Goal: Task Accomplishment & Management: Use online tool/utility

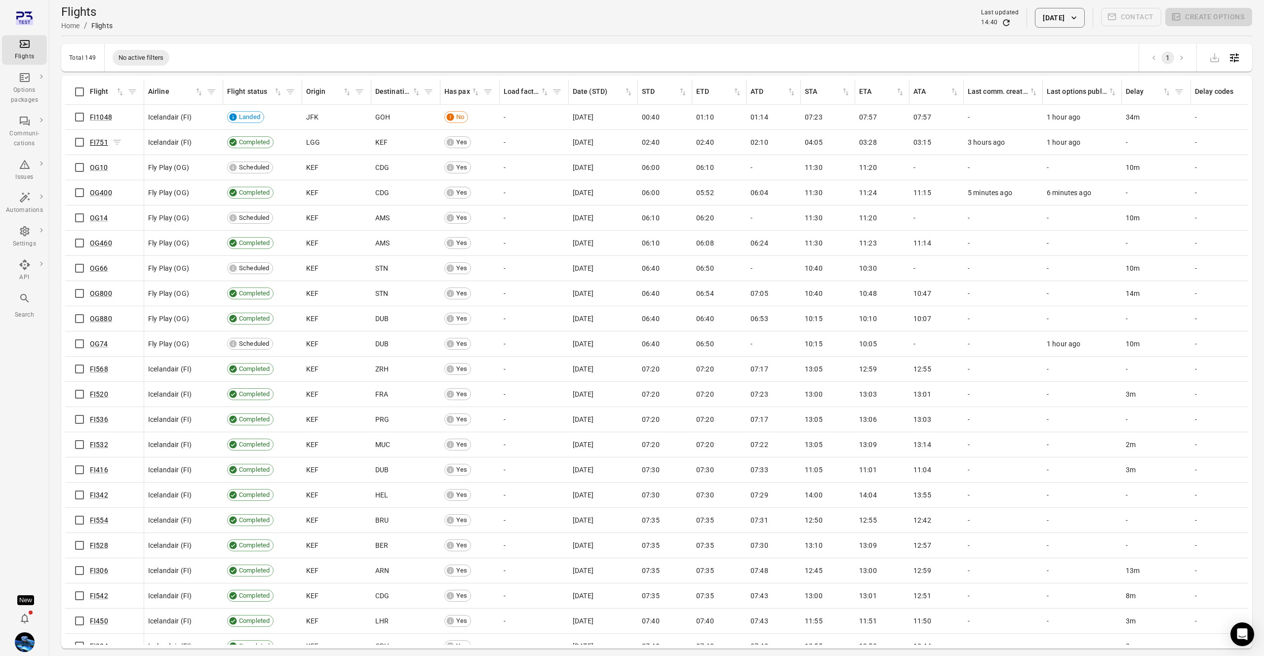
click at [93, 139] on link "FI751" at bounding box center [99, 142] width 18 height 8
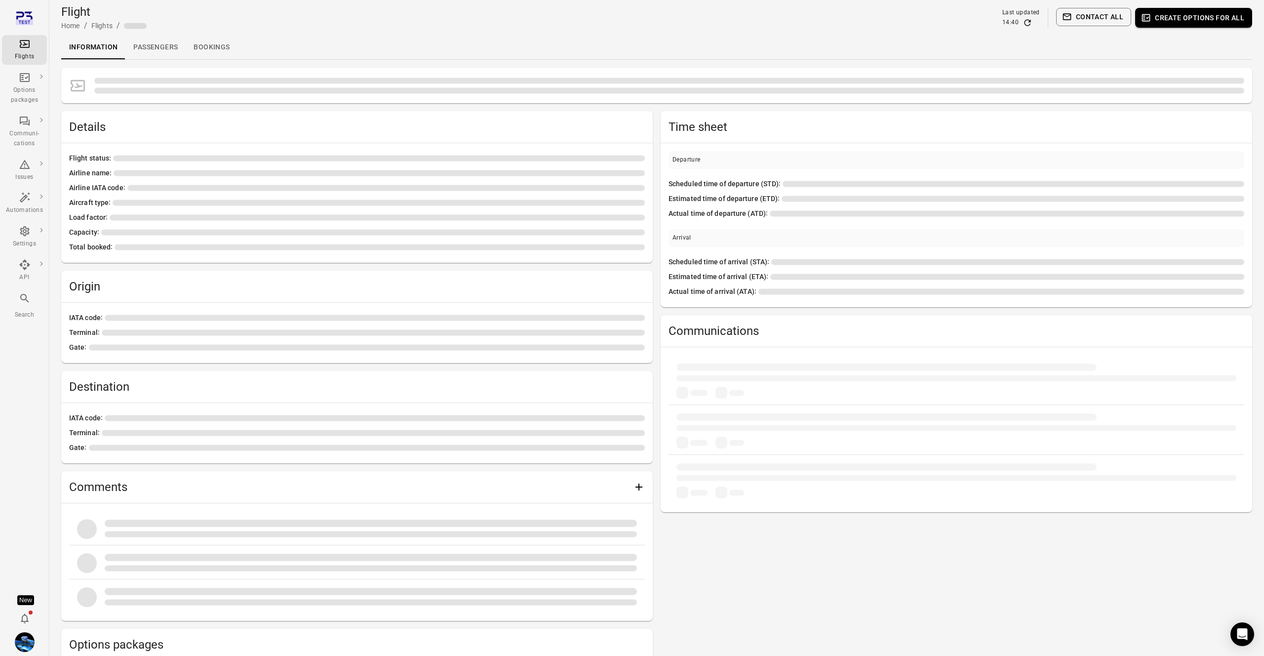
click at [149, 55] on link "Passengers" at bounding box center [155, 48] width 60 height 24
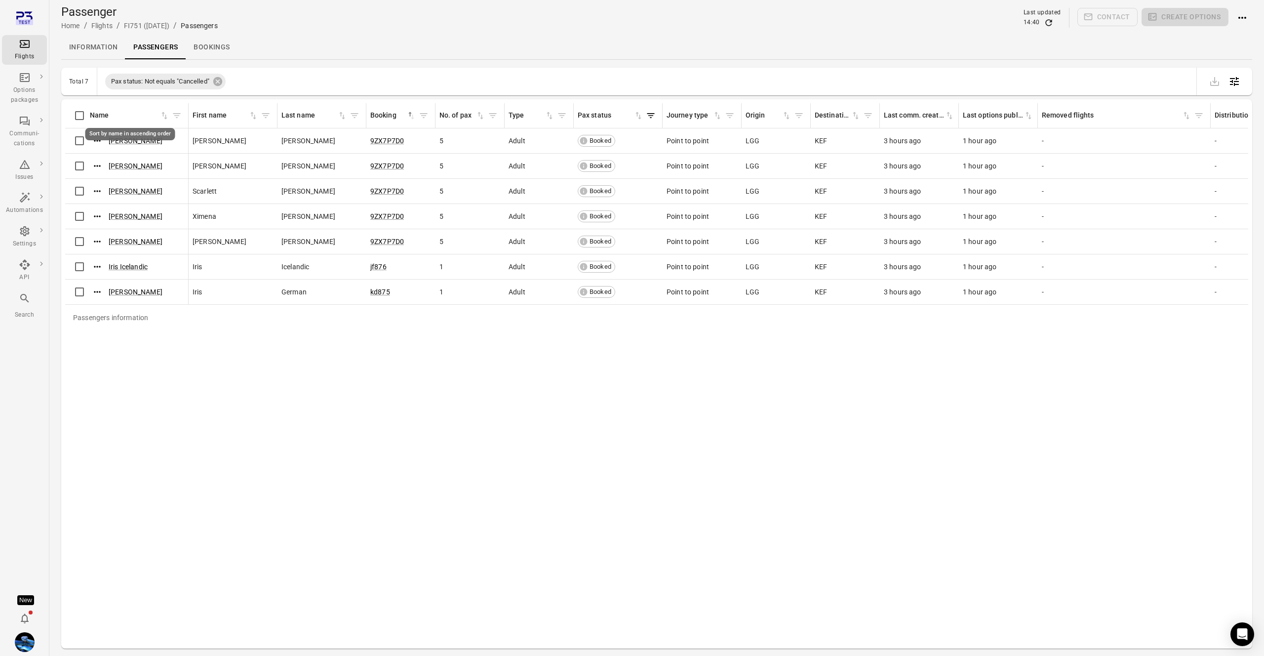
click at [87, 137] on div "Sort by name in ascending order" at bounding box center [130, 134] width 90 height 12
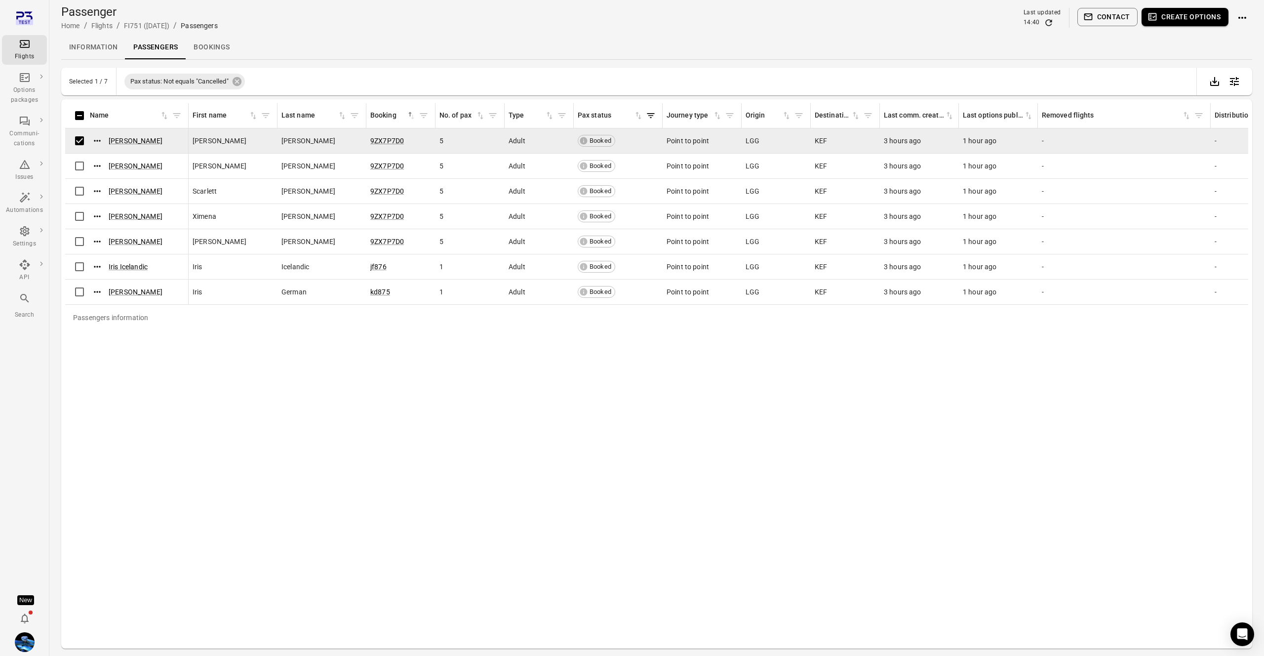
click at [1204, 26] on button "Create options" at bounding box center [1185, 17] width 87 height 18
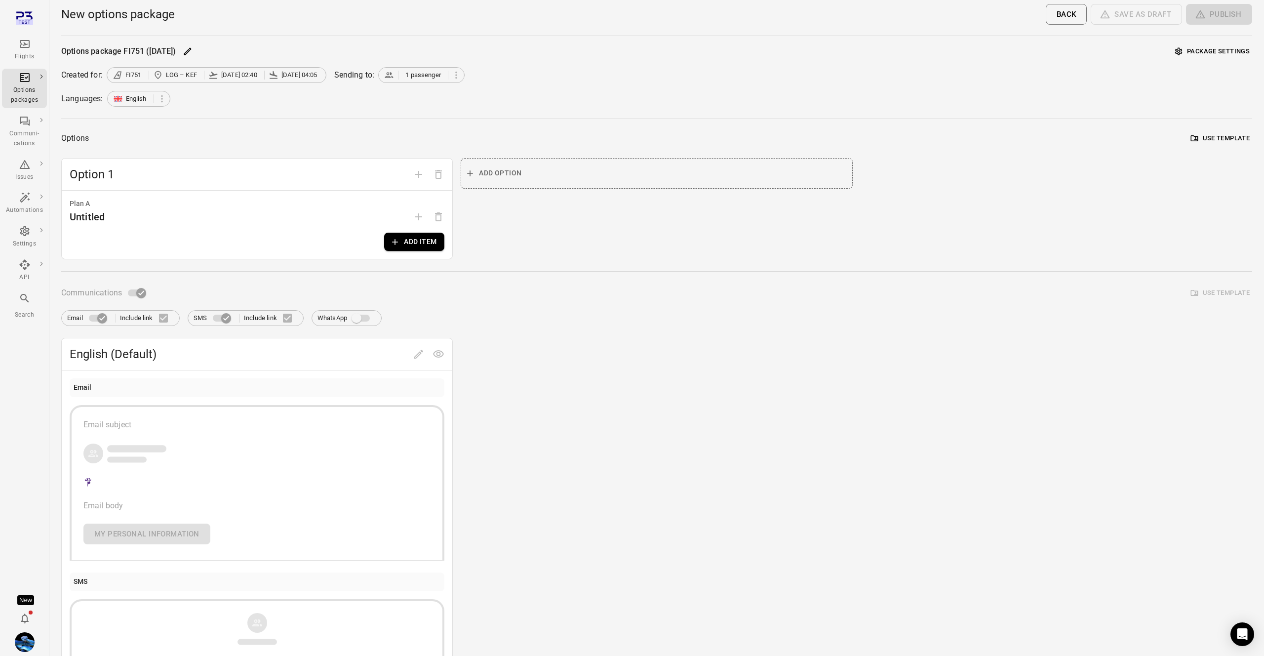
click at [1215, 51] on button "Package settings" at bounding box center [1213, 51] width 80 height 15
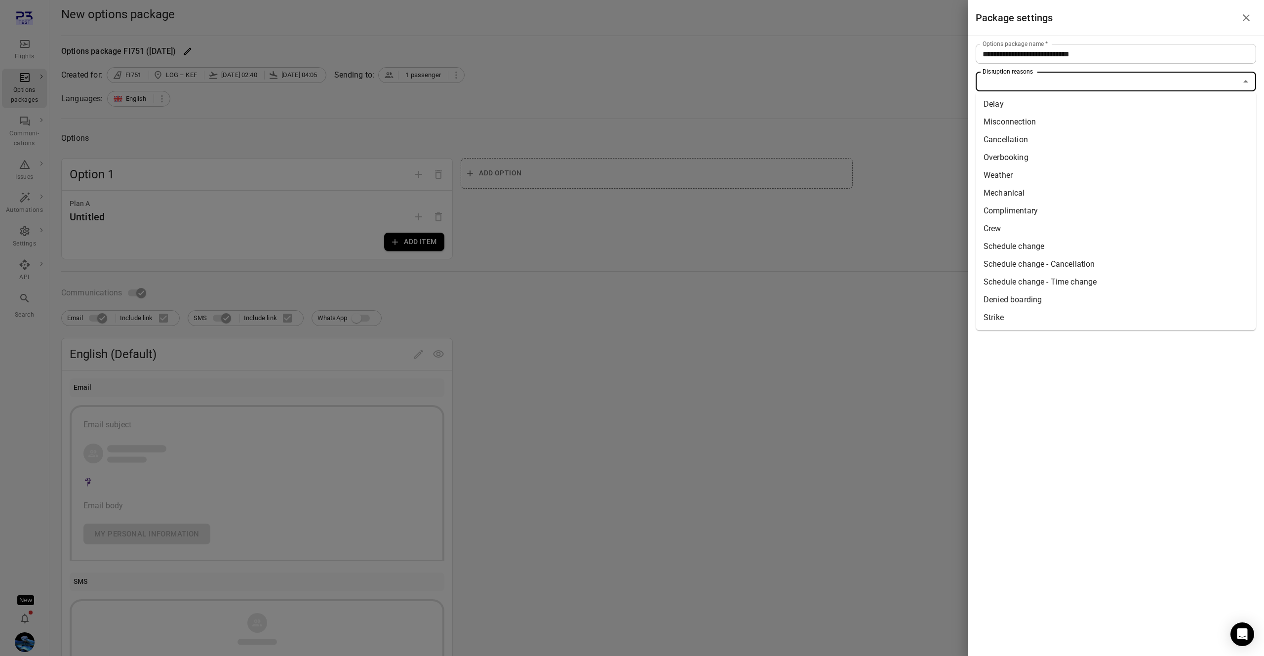
click at [1033, 84] on input "Disruption reasons" at bounding box center [1108, 82] width 258 height 14
click at [1015, 314] on li "Strike" at bounding box center [1116, 318] width 281 height 18
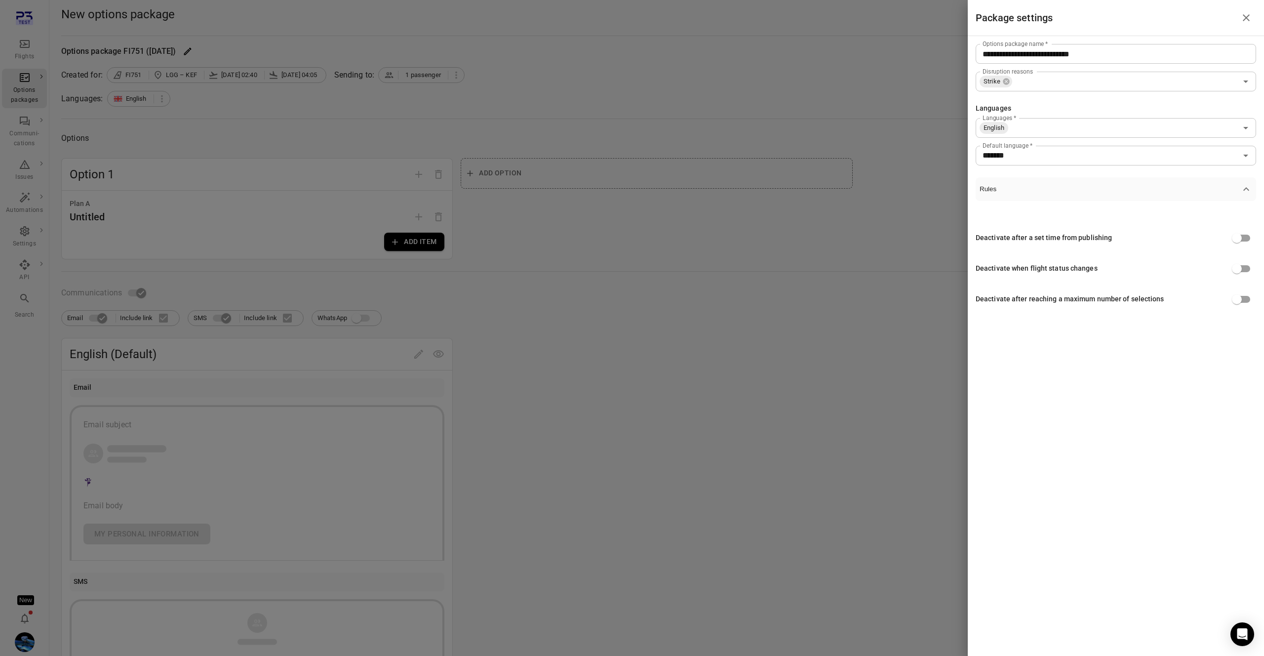
click at [833, 266] on div at bounding box center [632, 328] width 1264 height 656
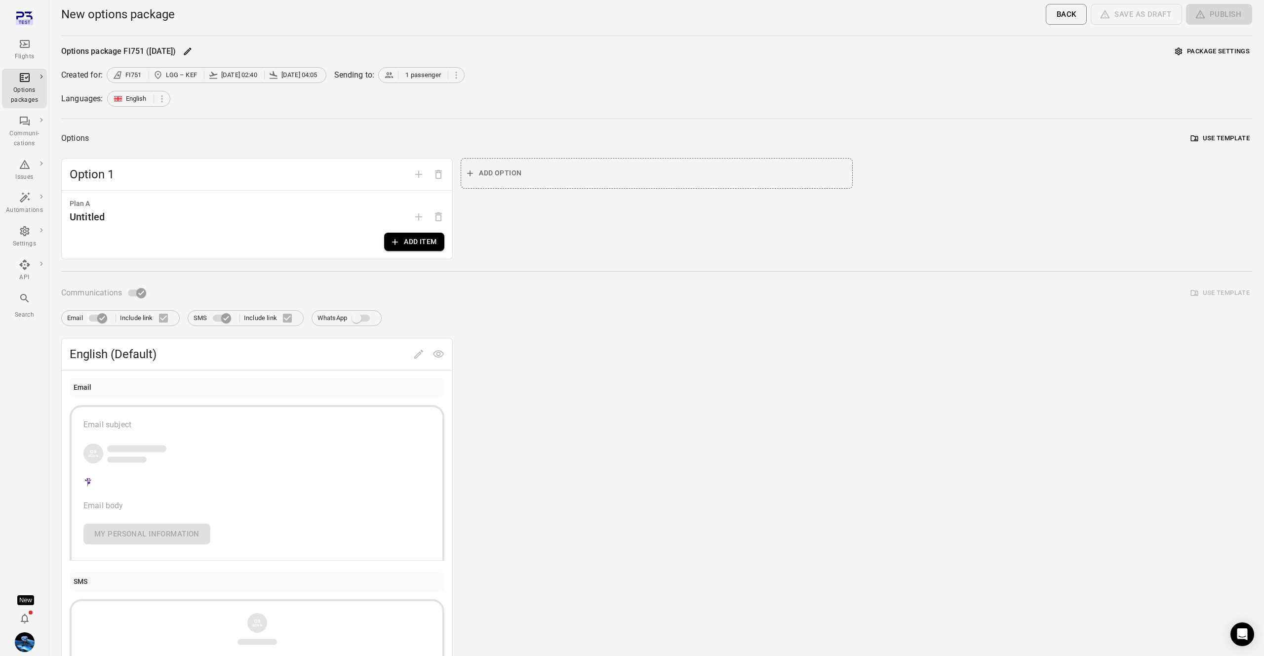
drag, startPoint x: 415, startPoint y: 255, endPoint x: 420, endPoint y: 248, distance: 8.8
click at [416, 253] on div "Plan A Untitled Add item" at bounding box center [257, 225] width 391 height 68
click at [423, 244] on button "Add item" at bounding box center [414, 242] width 60 height 18
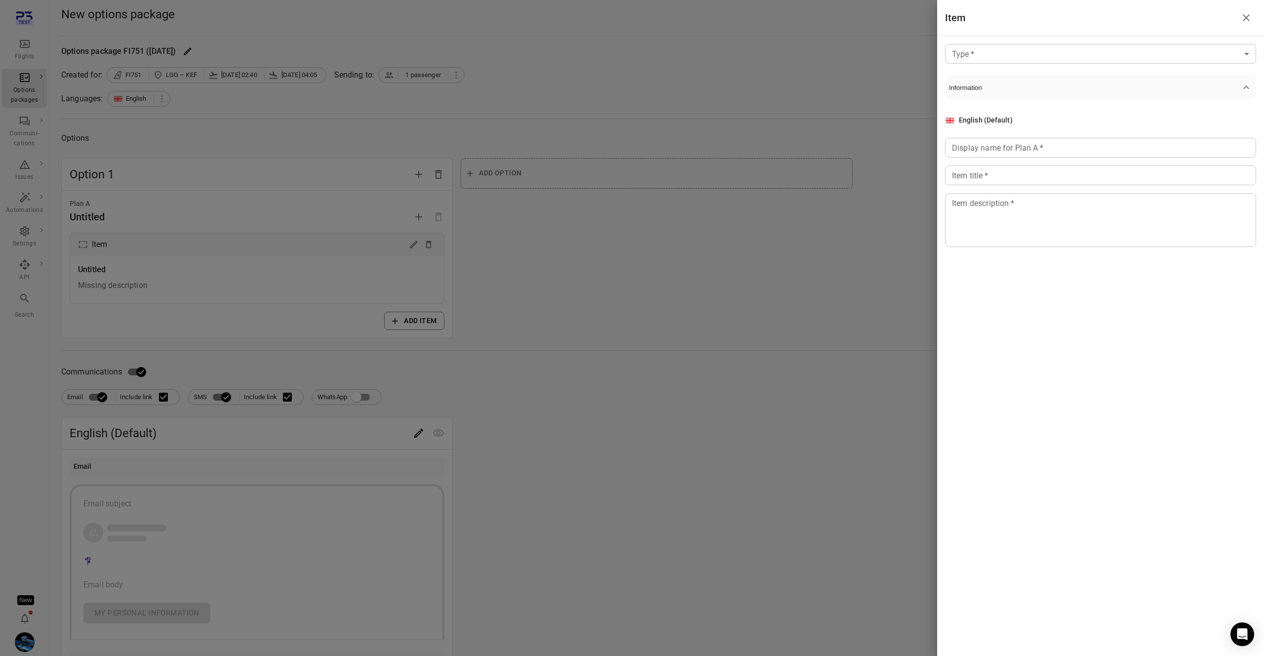
click at [984, 58] on body "Flights Options packages Communi-cations Issues Automations Settings API Search…" at bounding box center [632, 422] width 1264 height 845
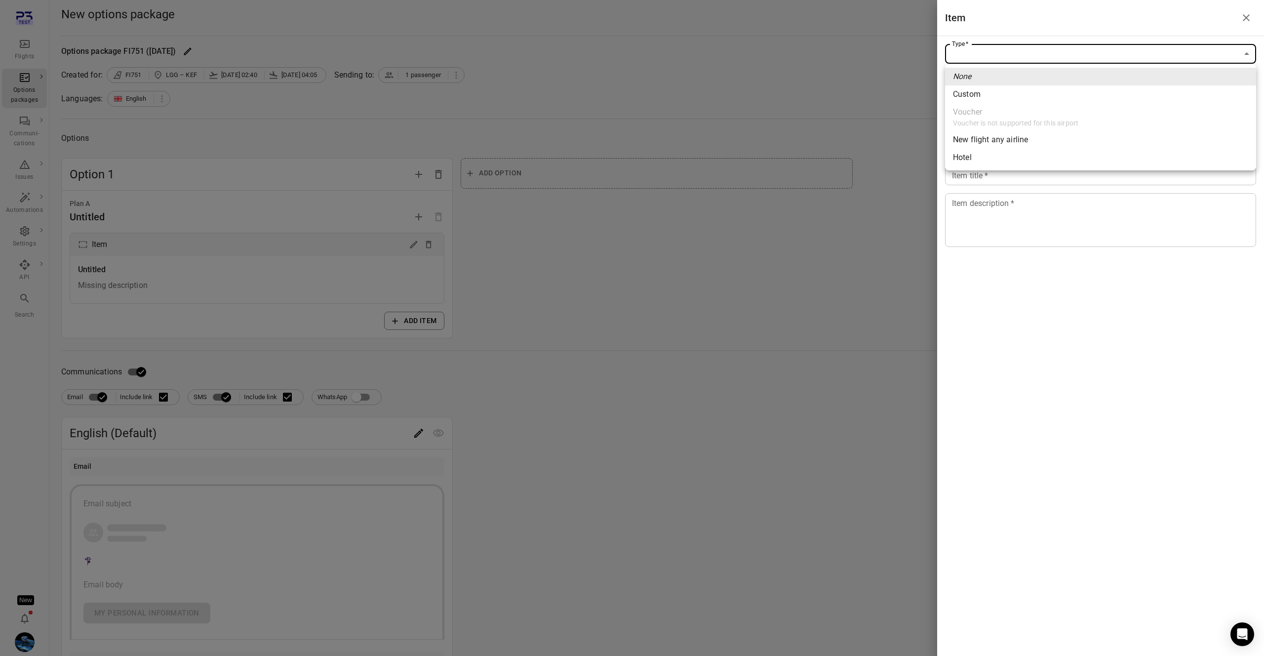
click at [976, 94] on span "Custom" at bounding box center [1100, 94] width 295 height 12
type input "******"
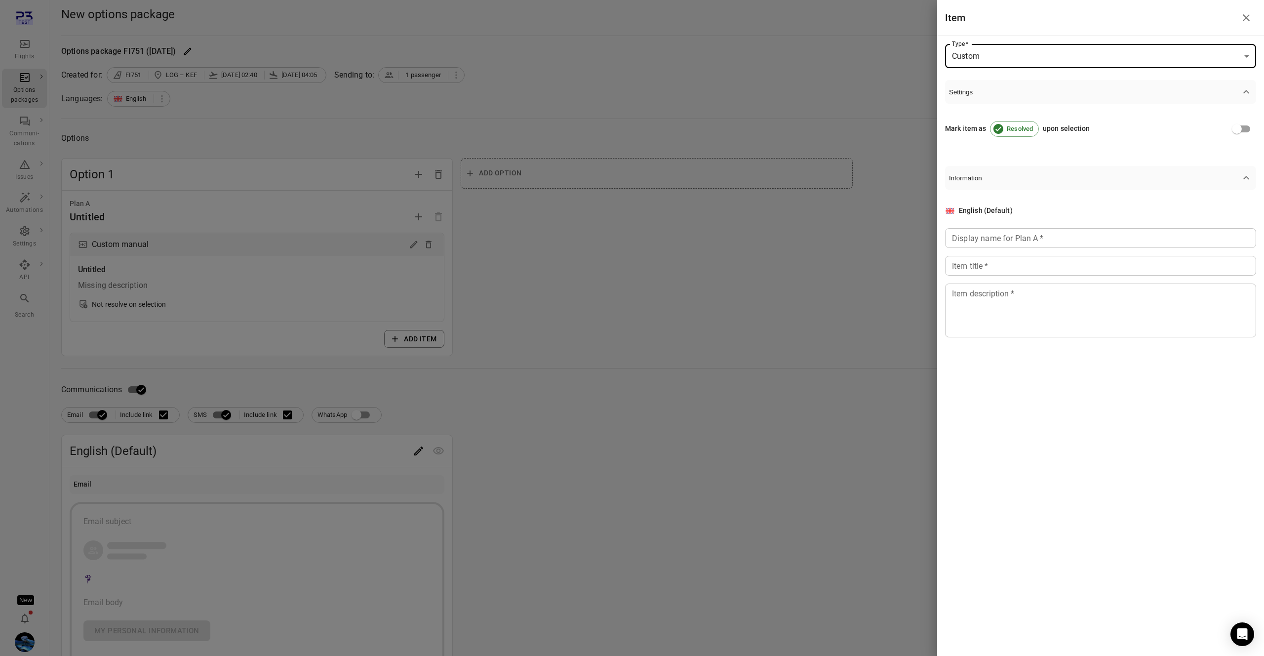
click at [983, 238] on input "Display name for Plan A   *" at bounding box center [1100, 238] width 311 height 20
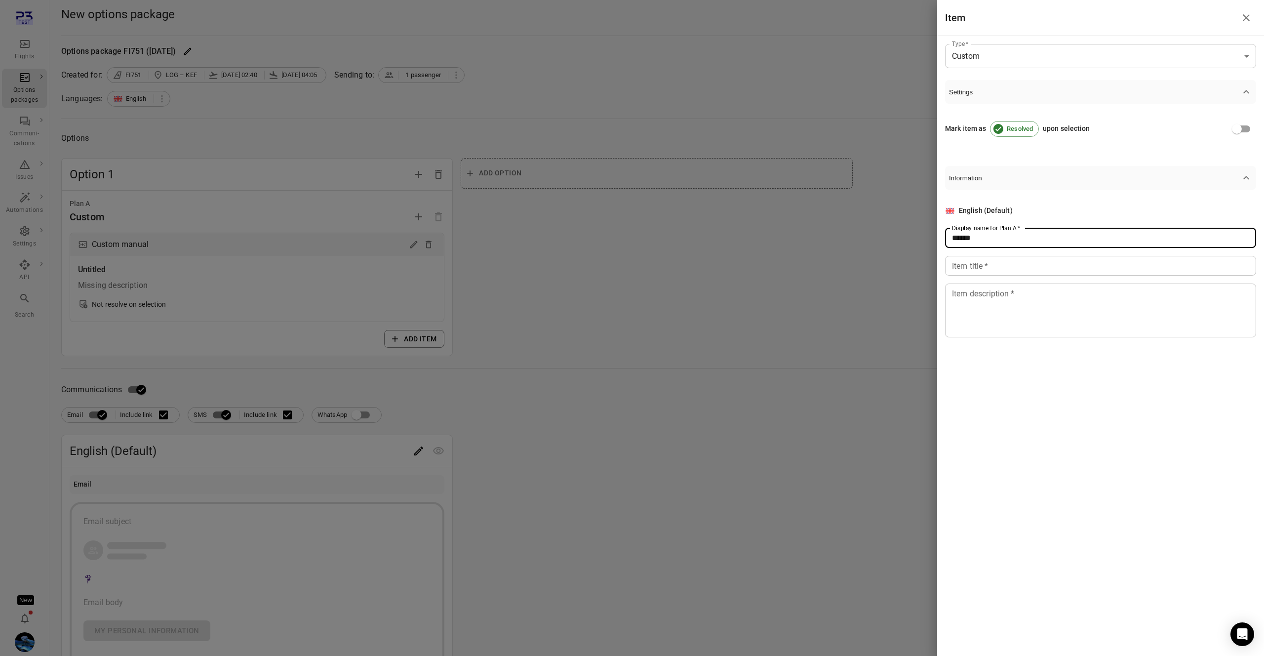
type input "******"
paste input "******"
type input "******"
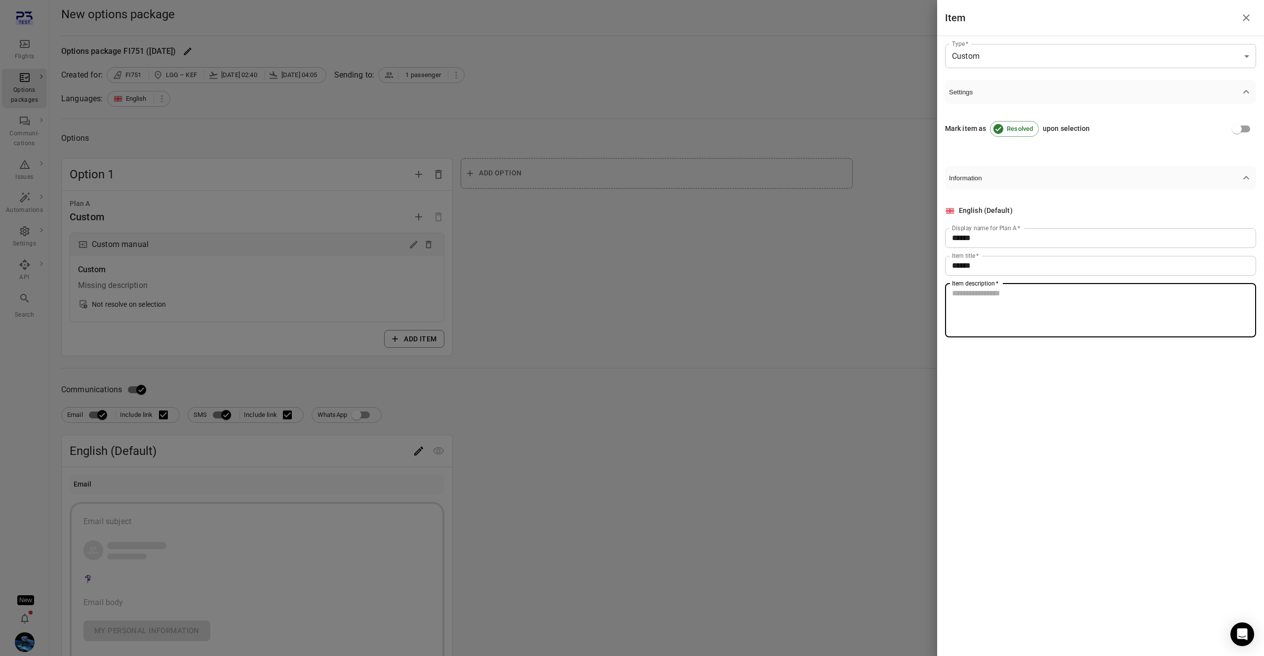
paste textarea "******"
type textarea "******"
click at [561, 219] on div at bounding box center [632, 328] width 1264 height 656
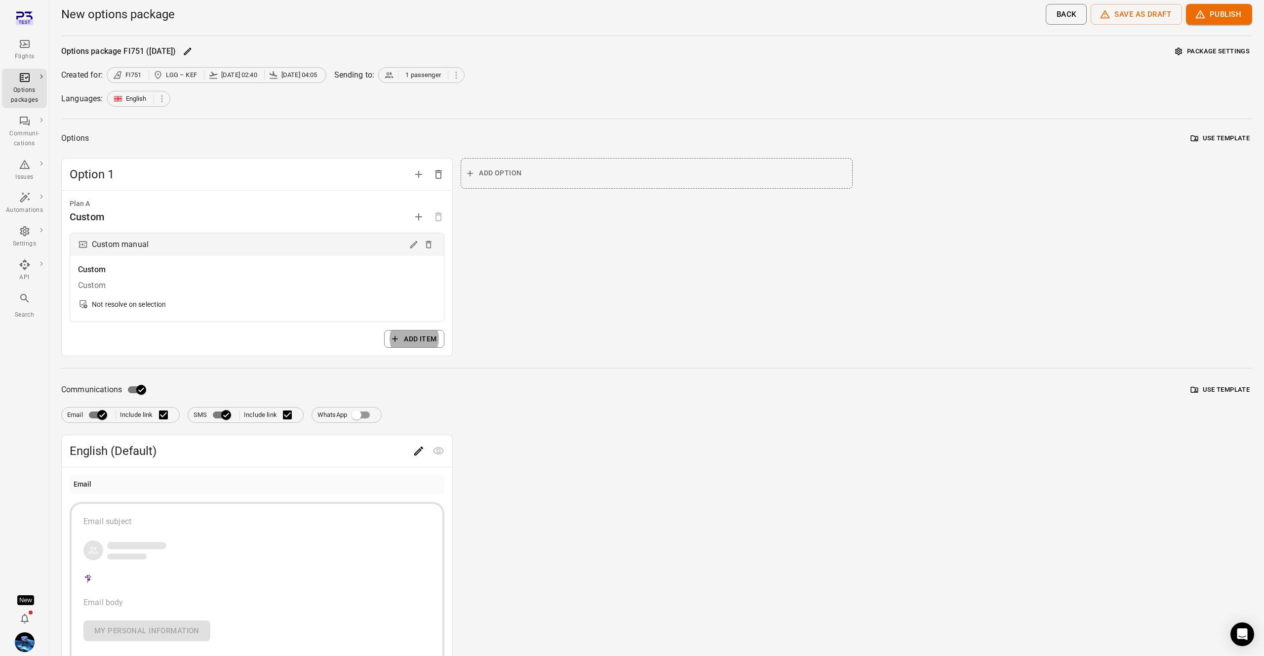
click at [416, 453] on icon "Edit" at bounding box center [419, 451] width 12 height 12
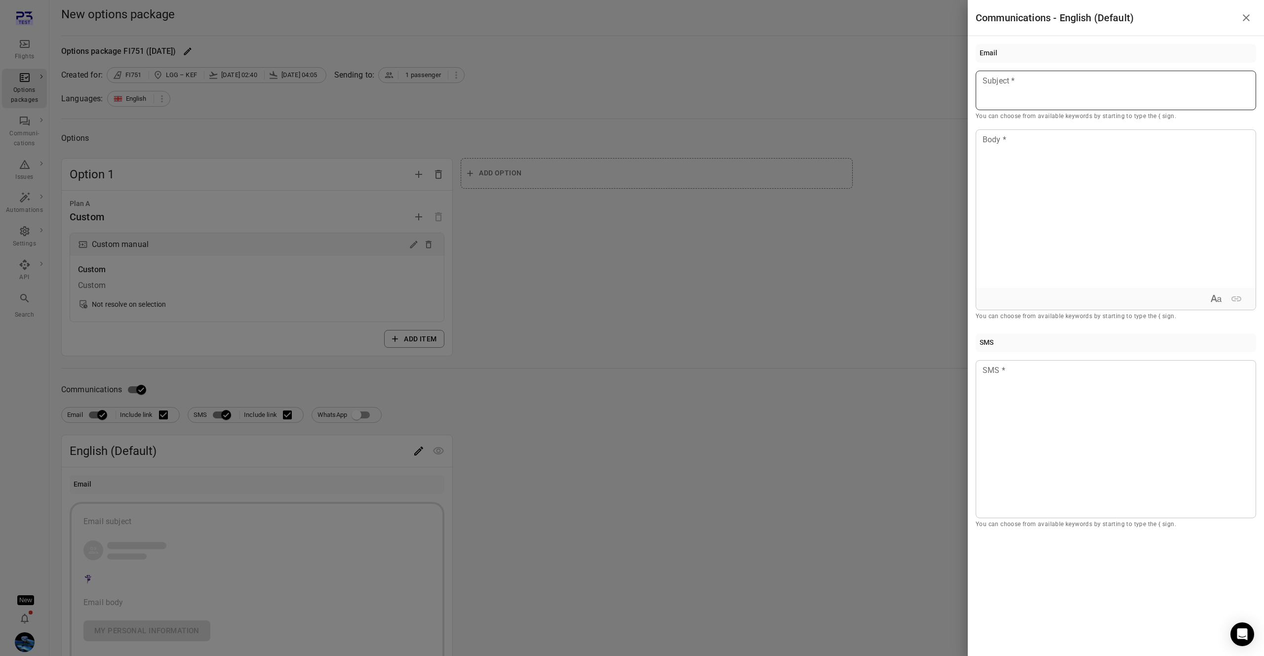
drag, startPoint x: 976, startPoint y: 81, endPoint x: 1007, endPoint y: 92, distance: 32.3
click at [985, 83] on div "Subject Subject * You can choose from available keywords by starting to type th…" at bounding box center [1116, 96] width 281 height 51
drag, startPoint x: 1036, startPoint y: 100, endPoint x: 1041, endPoint y: 140, distance: 40.8
click at [1036, 100] on div at bounding box center [1116, 91] width 281 height 40
click at [1034, 191] on div at bounding box center [1116, 209] width 280 height 158
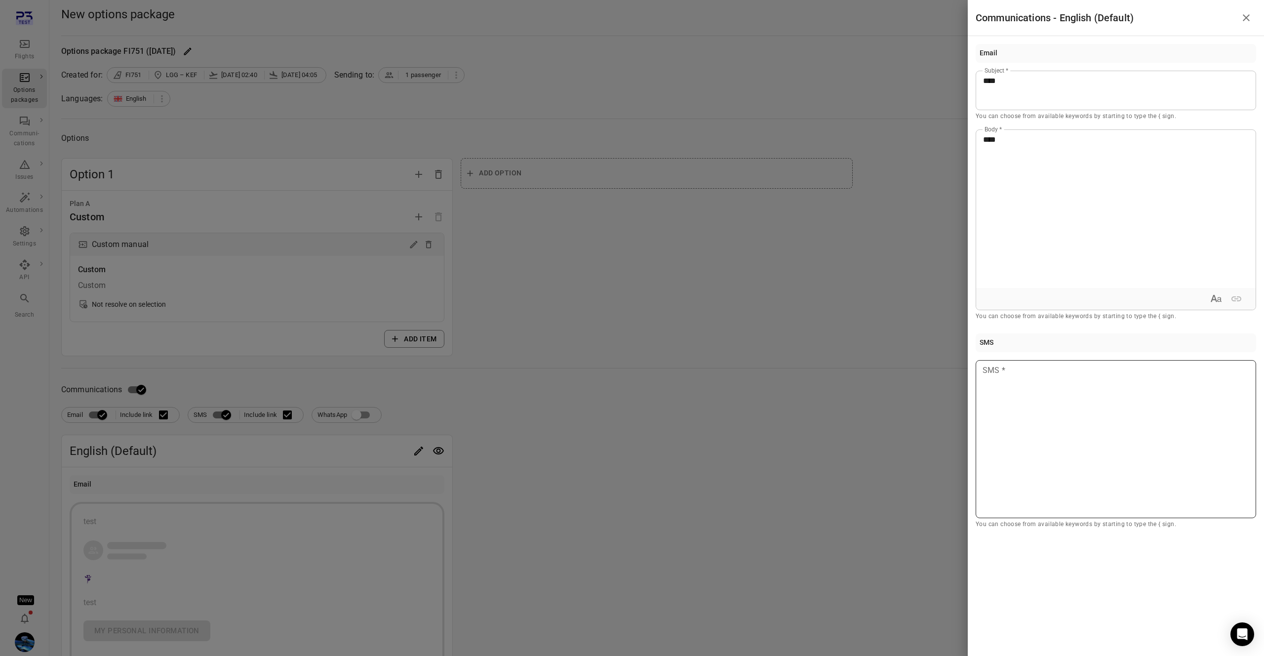
click at [1063, 429] on div at bounding box center [1116, 439] width 281 height 158
click at [810, 315] on div at bounding box center [632, 328] width 1264 height 656
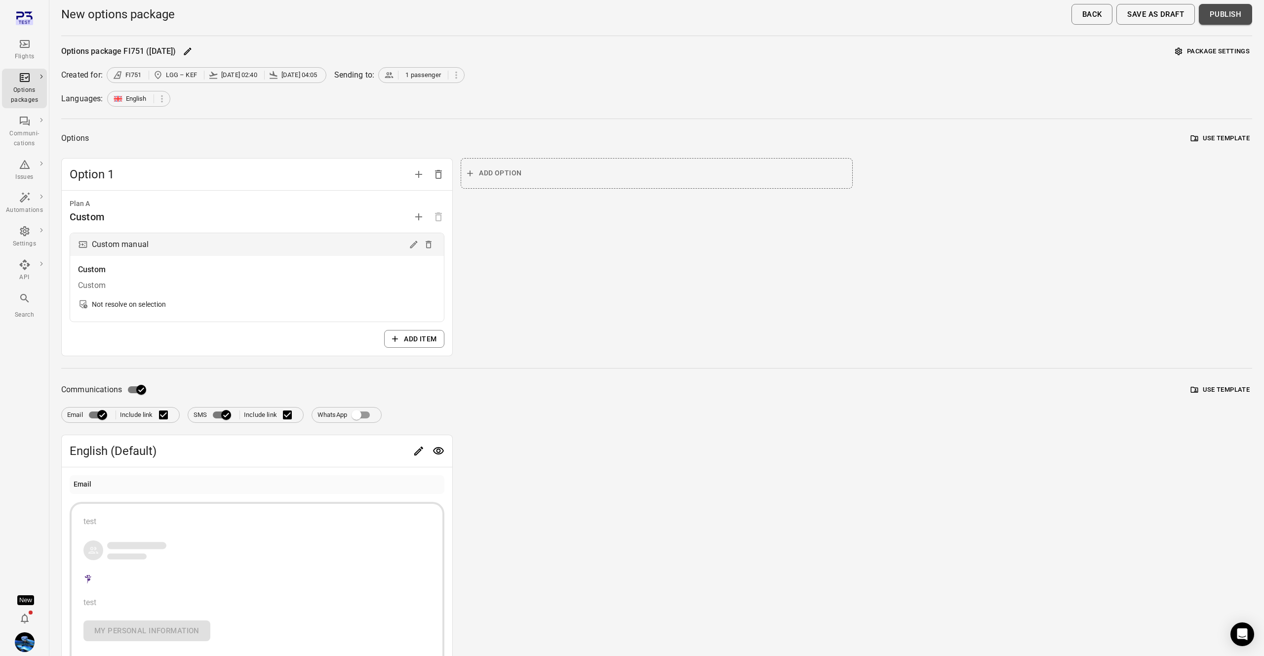
click at [1235, 16] on button "Publish" at bounding box center [1225, 14] width 53 height 21
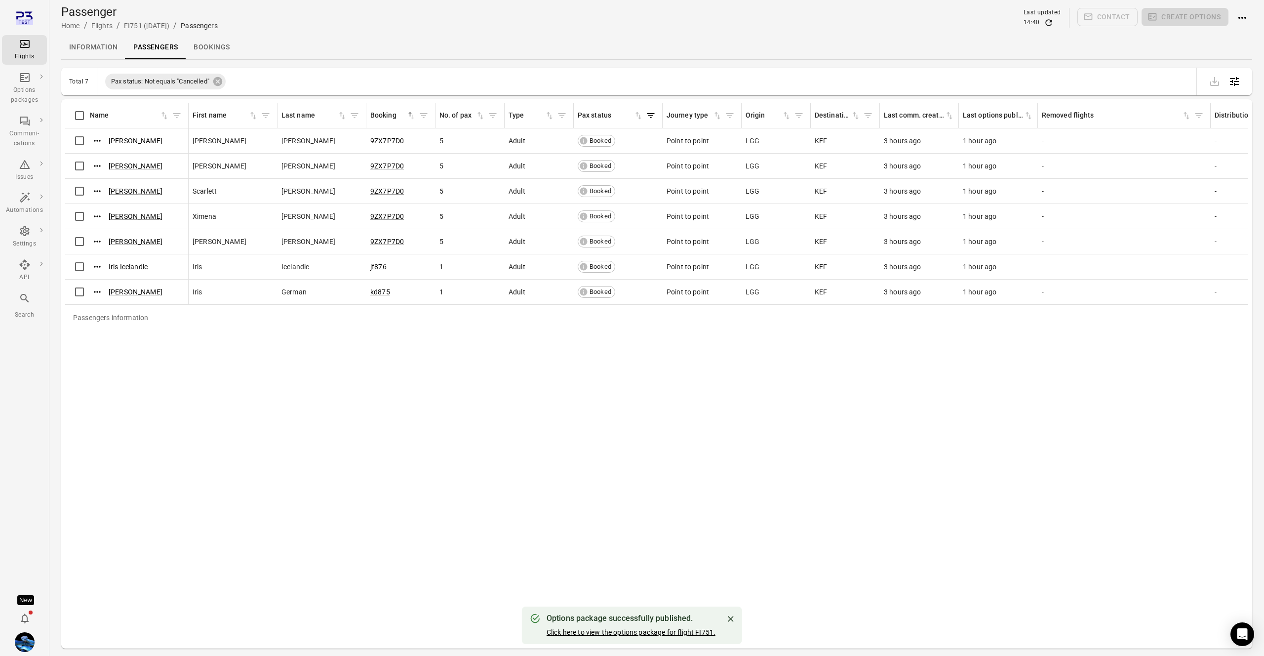
click at [626, 634] on link "Click here to view the options package for flight FI751." at bounding box center [631, 632] width 169 height 8
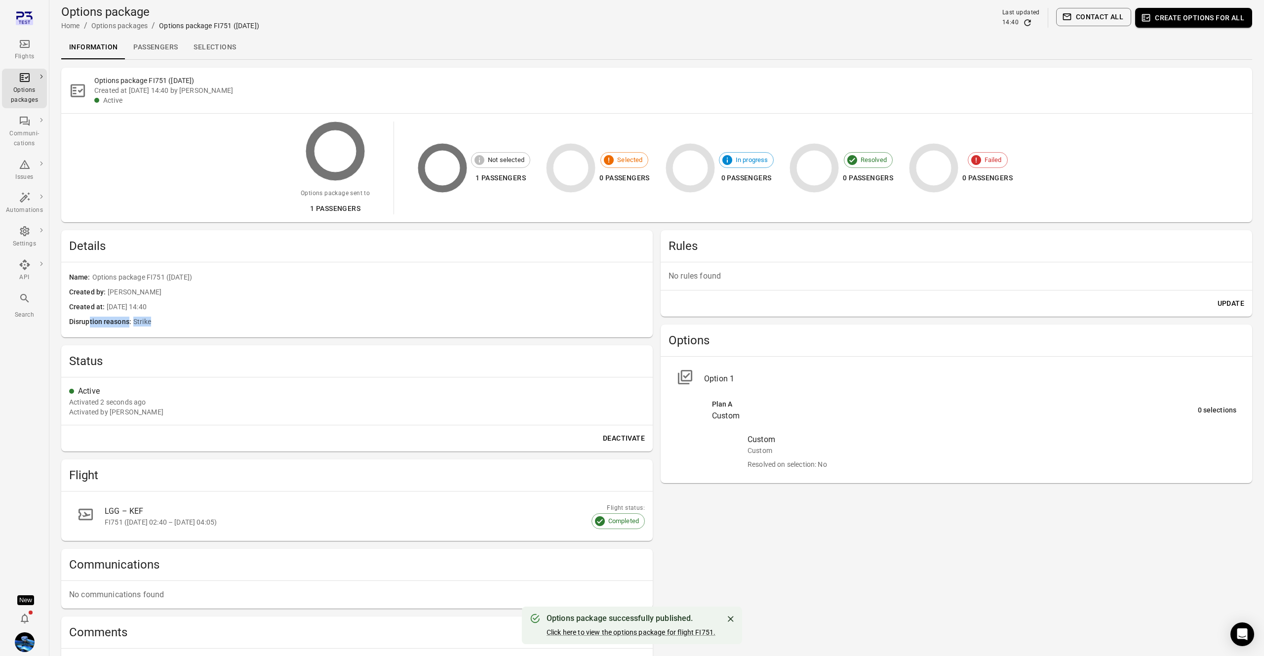
drag, startPoint x: 172, startPoint y: 326, endPoint x: 178, endPoint y: 326, distance: 6.4
click at [178, 326] on div "Disruption reasons Strike" at bounding box center [357, 322] width 576 height 11
click at [178, 326] on span "Strike" at bounding box center [389, 322] width 512 height 11
drag, startPoint x: 1027, startPoint y: 20, endPoint x: 1028, endPoint y: 74, distance: 53.8
click at [1027, 21] on icon "Refresh data" at bounding box center [1027, 22] width 6 height 6
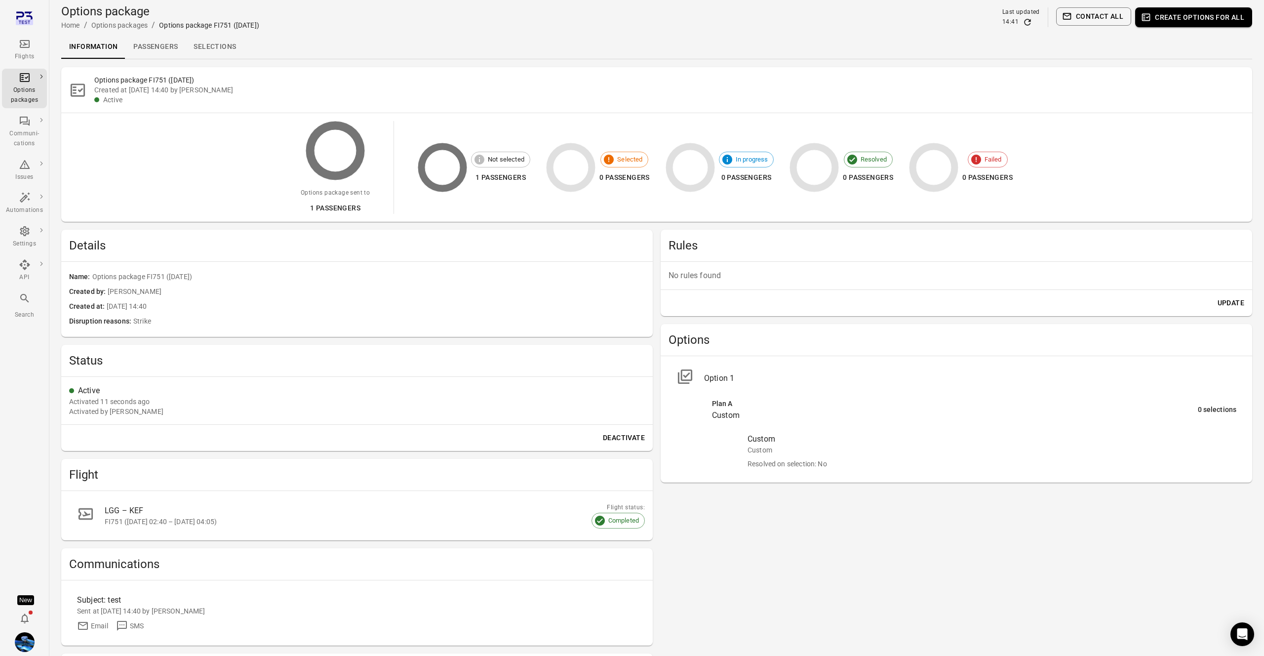
scroll to position [113, 0]
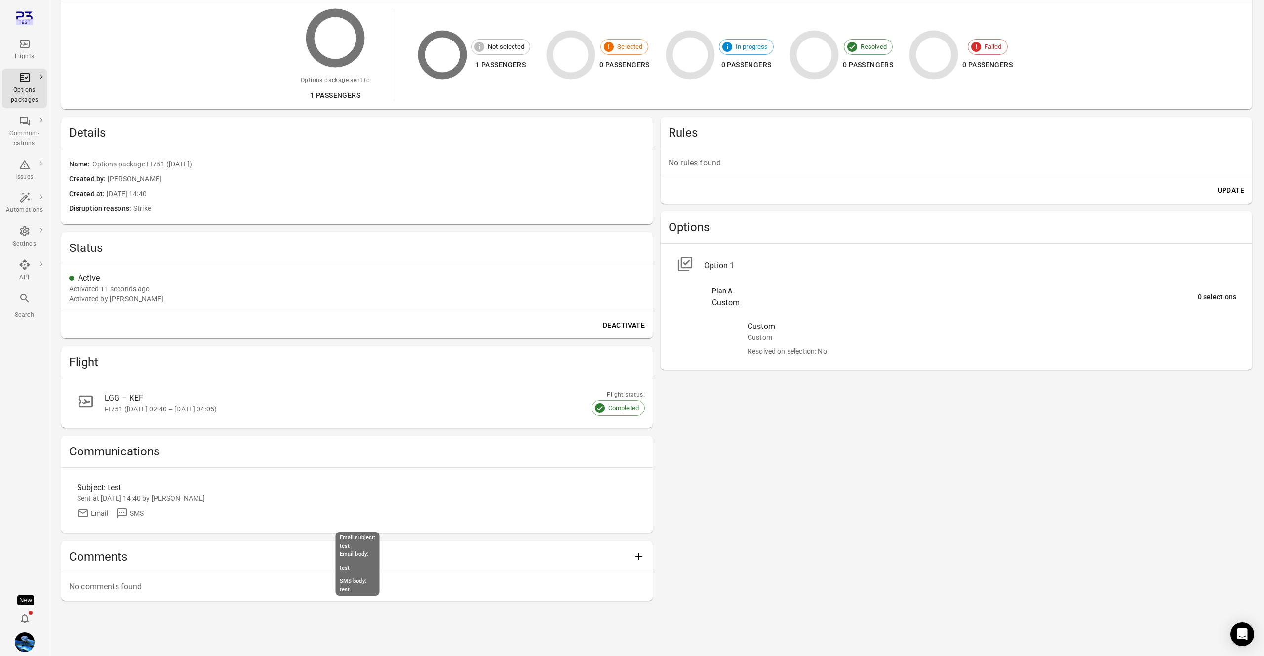
click at [121, 498] on div "Sent at [DATE] 14:40 by [PERSON_NAME]" at bounding box center [357, 498] width 560 height 10
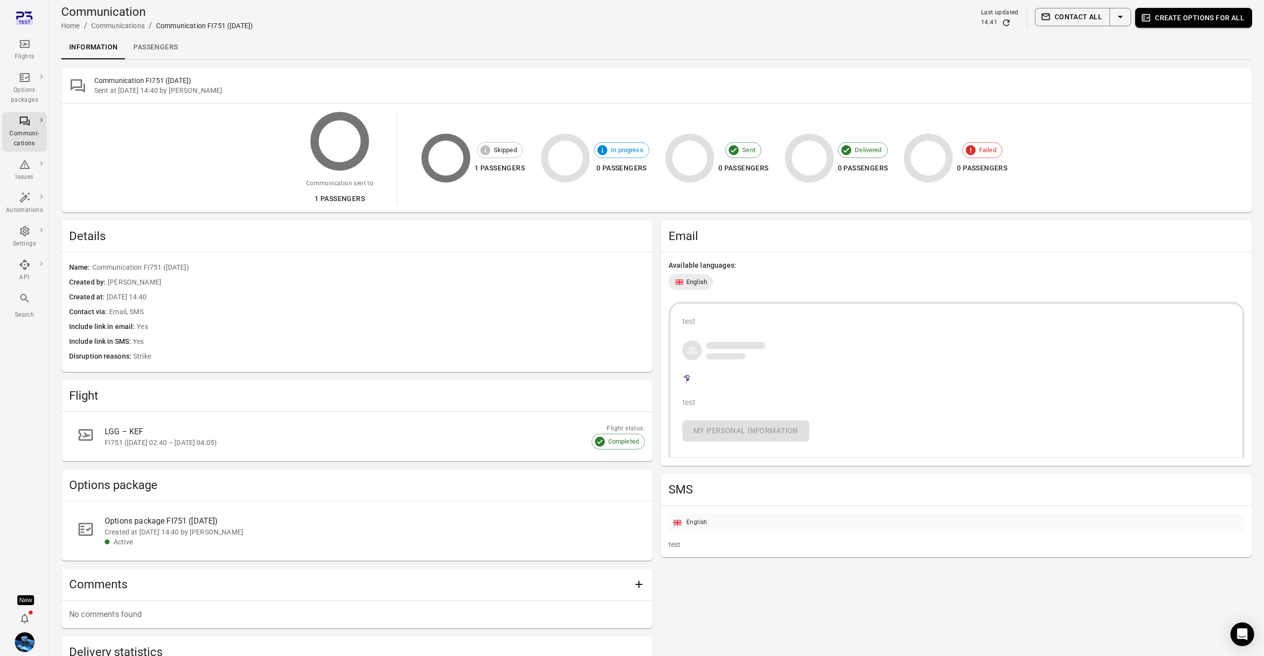
scroll to position [13, 0]
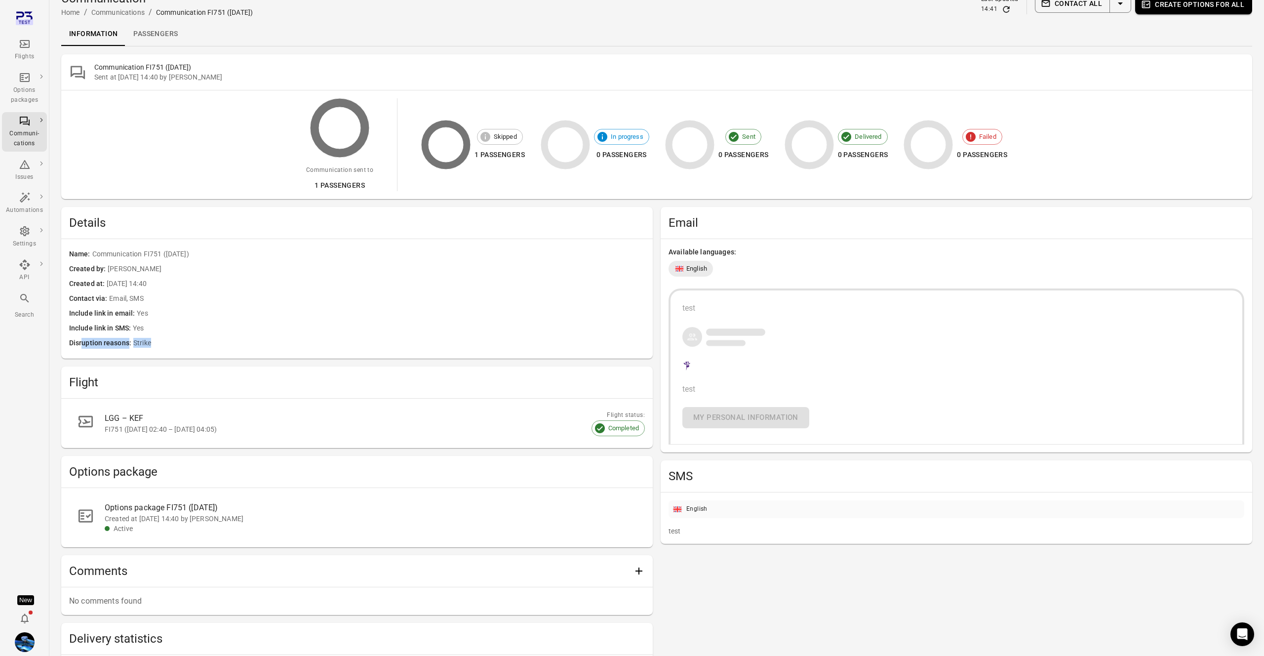
drag, startPoint x: 107, startPoint y: 344, endPoint x: 171, endPoint y: 345, distance: 63.7
click at [171, 345] on div "Disruption reasons Strike" at bounding box center [357, 343] width 576 height 11
click at [171, 345] on span "Strike" at bounding box center [389, 343] width 512 height 11
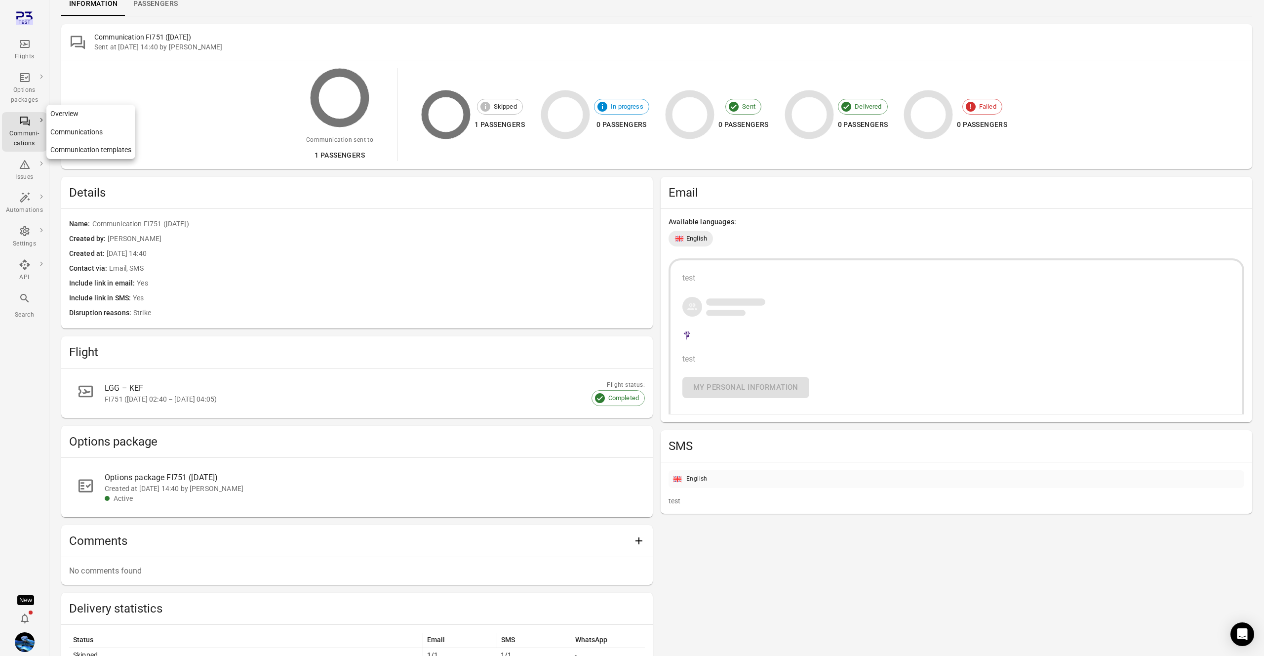
click at [60, 112] on link "Overview" at bounding box center [90, 114] width 89 height 18
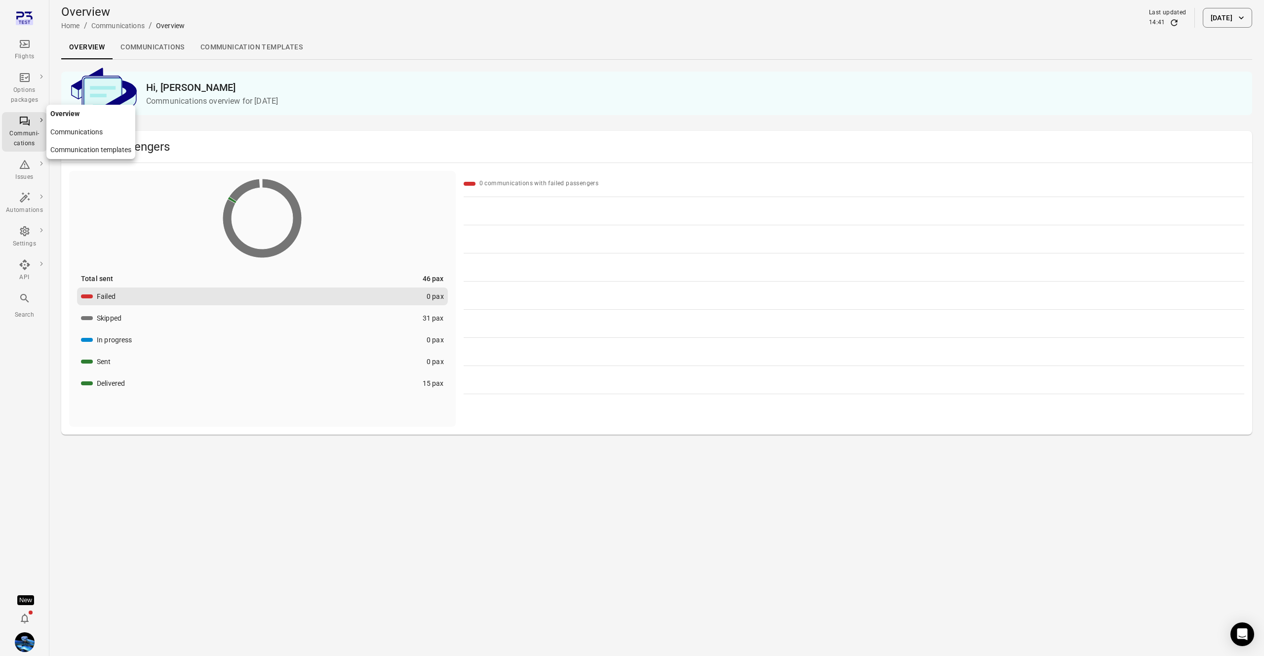
click at [71, 133] on link "Communications" at bounding box center [90, 132] width 89 height 18
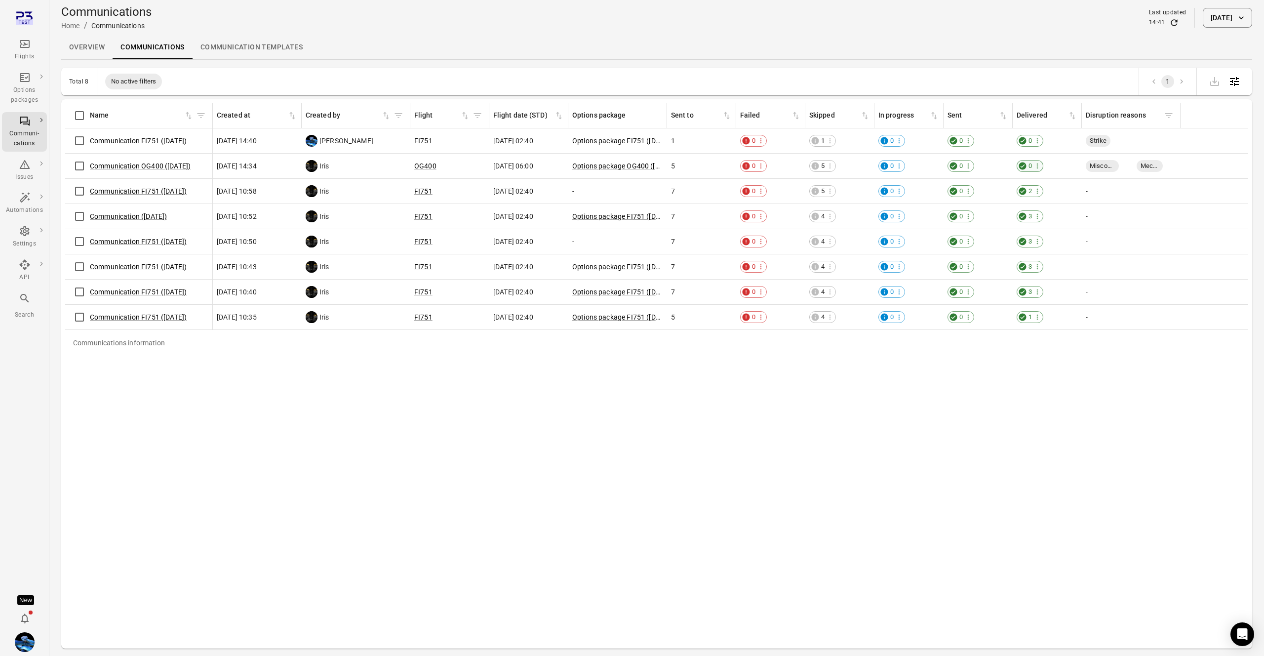
scroll to position [0, 49]
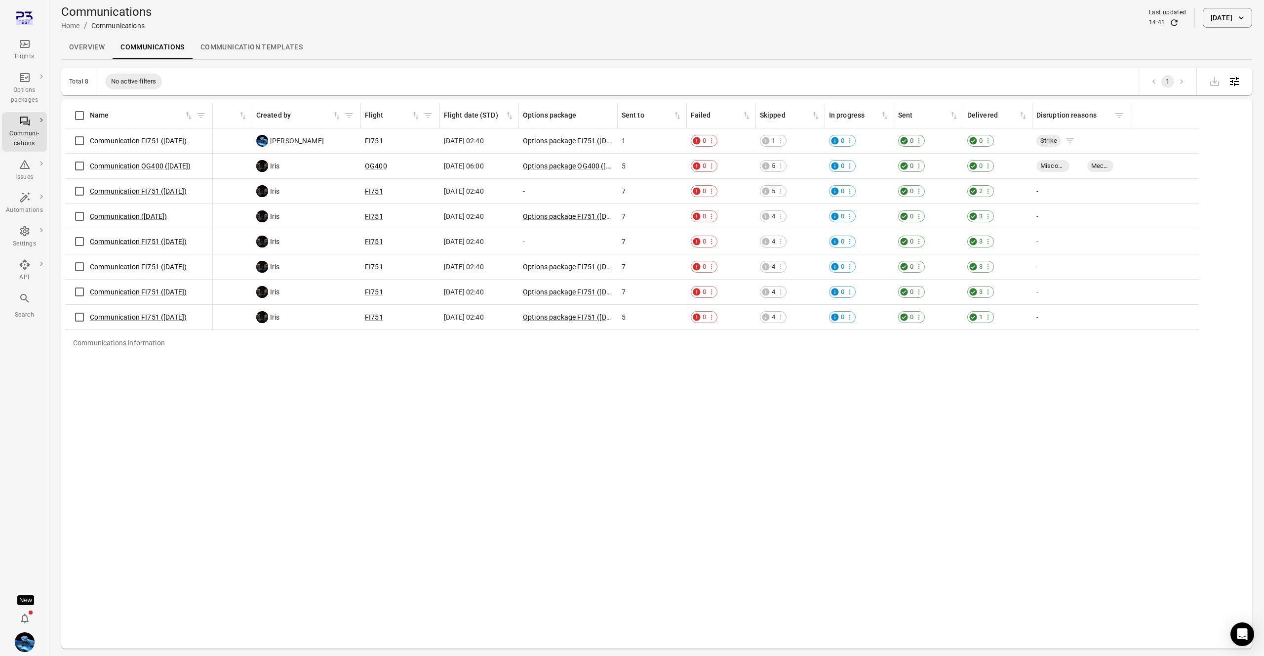
click at [1047, 141] on span "Strike" at bounding box center [1049, 141] width 25 height 10
click at [95, 86] on link "Options packages" at bounding box center [92, 89] width 92 height 18
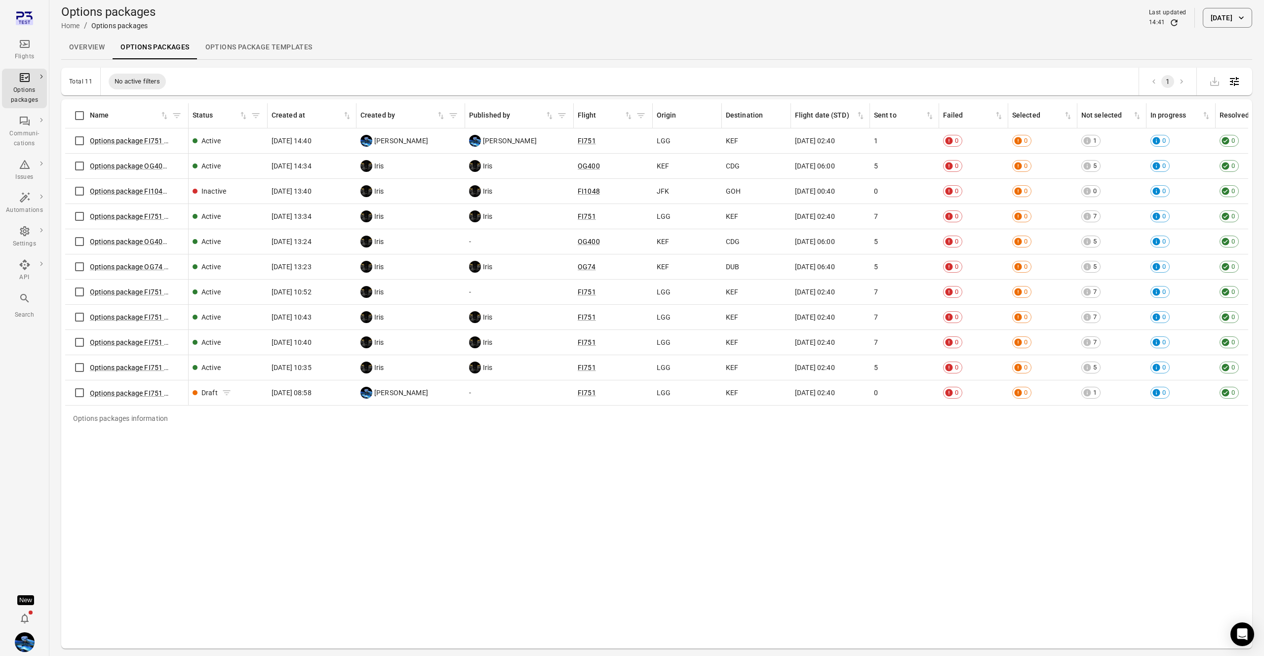
click at [205, 390] on div "Draft" at bounding box center [210, 393] width 16 height 10
click at [420, 393] on span "[PERSON_NAME]" at bounding box center [401, 393] width 54 height 10
